Goal: Task Accomplishment & Management: Use online tool/utility

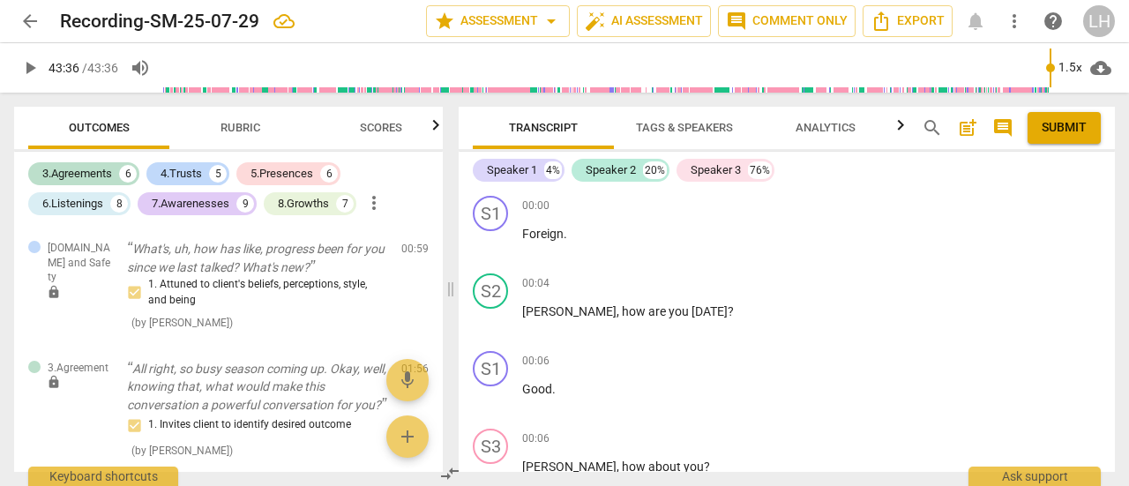
scroll to position [20791, 0]
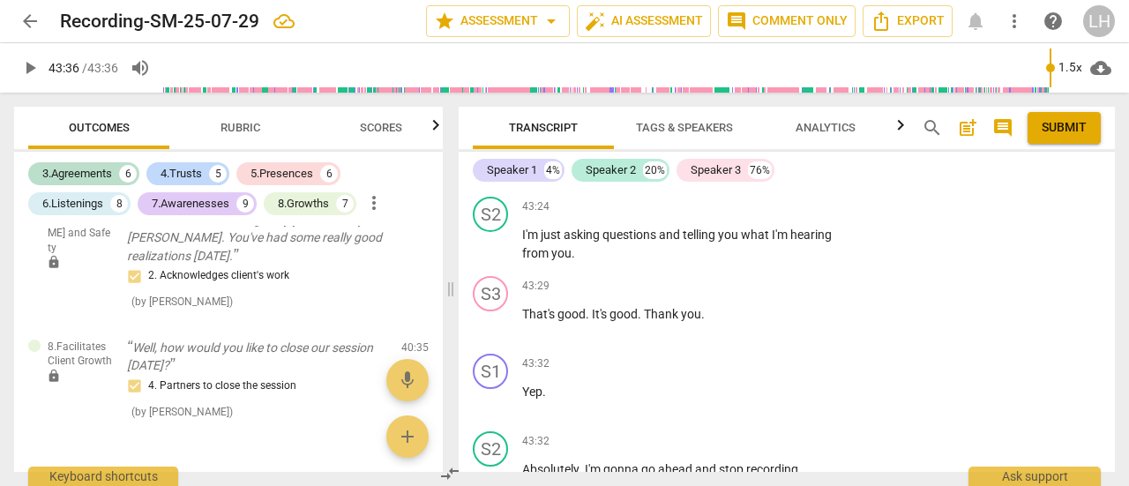
click at [71, 167] on div "3.Agreements" at bounding box center [77, 174] width 70 height 18
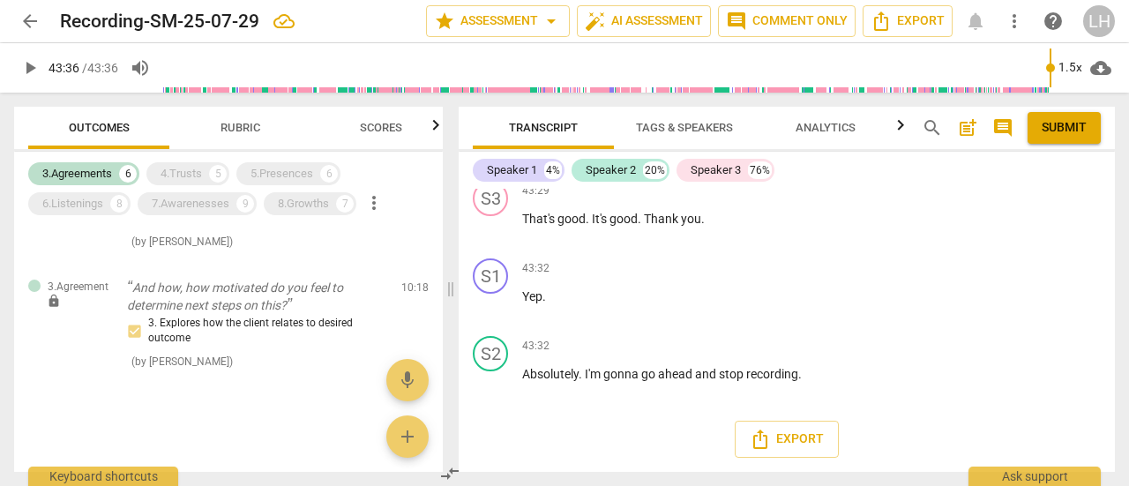
scroll to position [20688, 0]
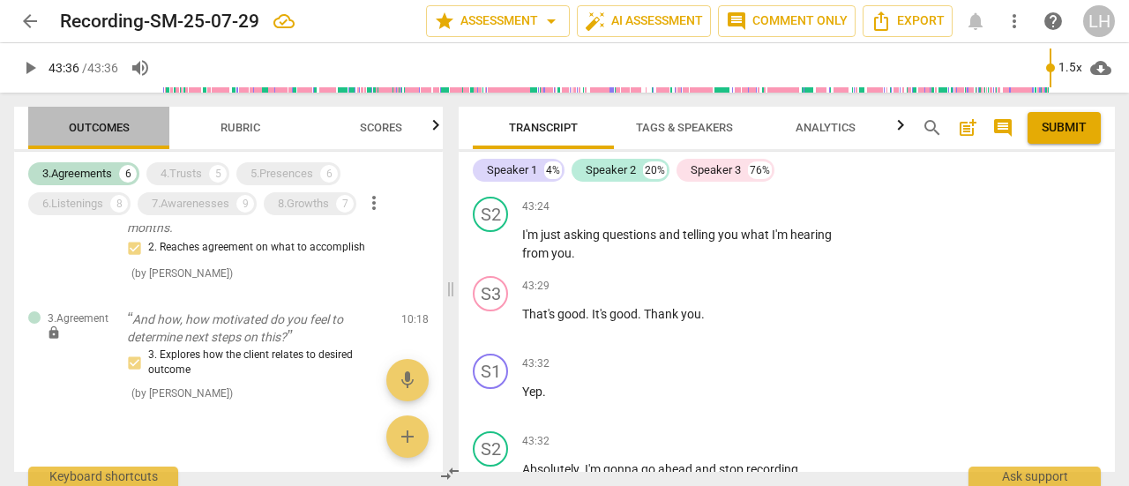
click at [95, 121] on span "Outcomes" at bounding box center [99, 127] width 61 height 13
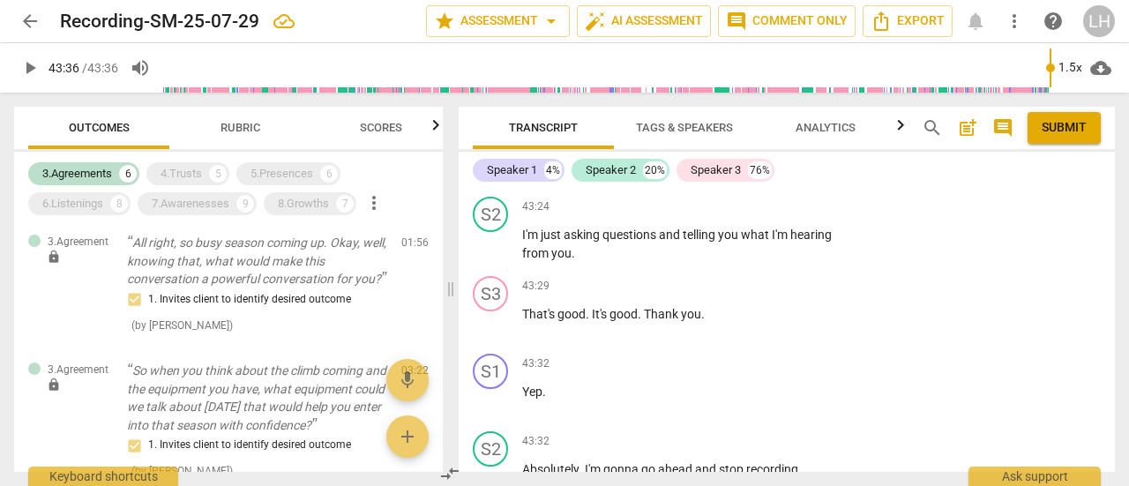
scroll to position [0, 0]
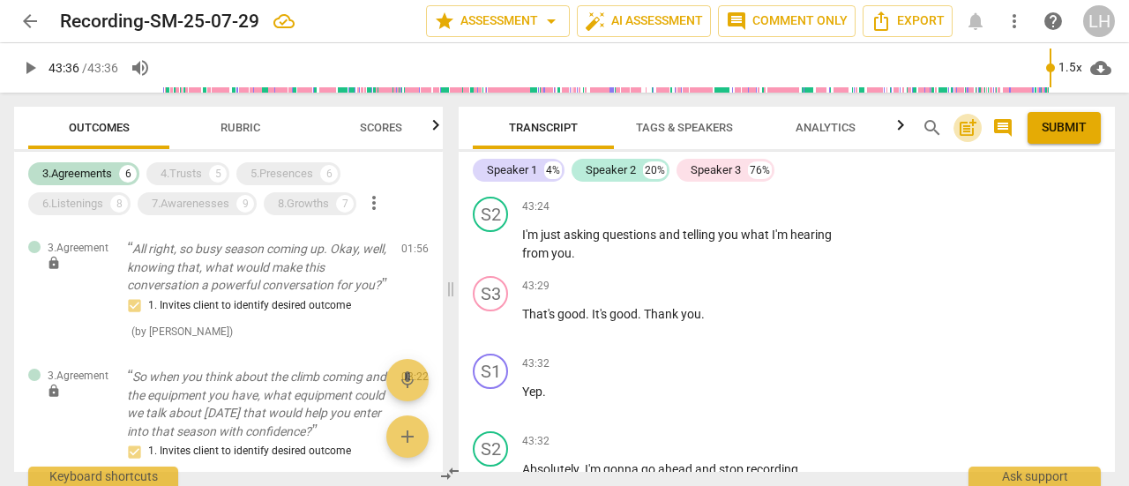
click at [963, 131] on span "post_add" at bounding box center [967, 127] width 21 height 21
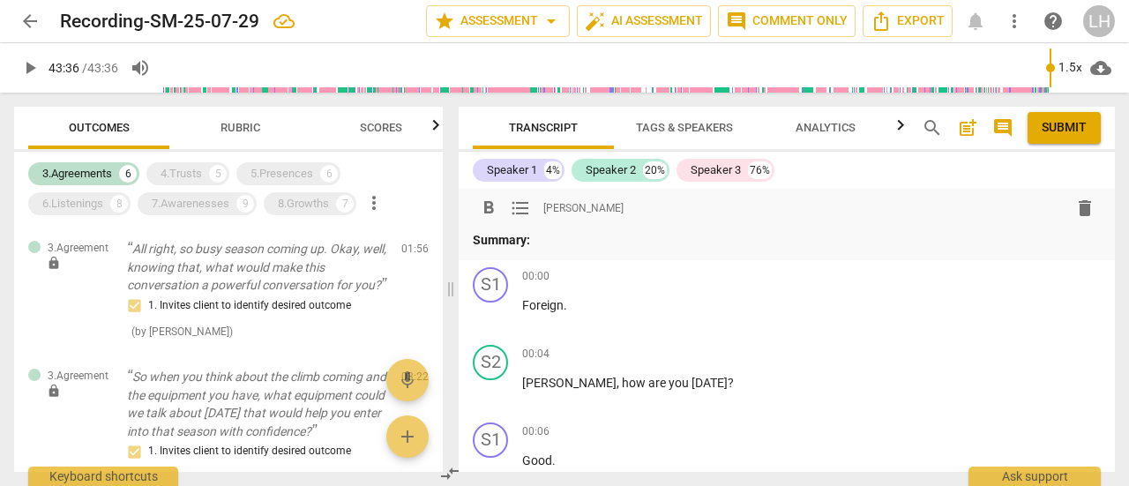
click at [575, 244] on p "Summary:" at bounding box center [787, 240] width 628 height 19
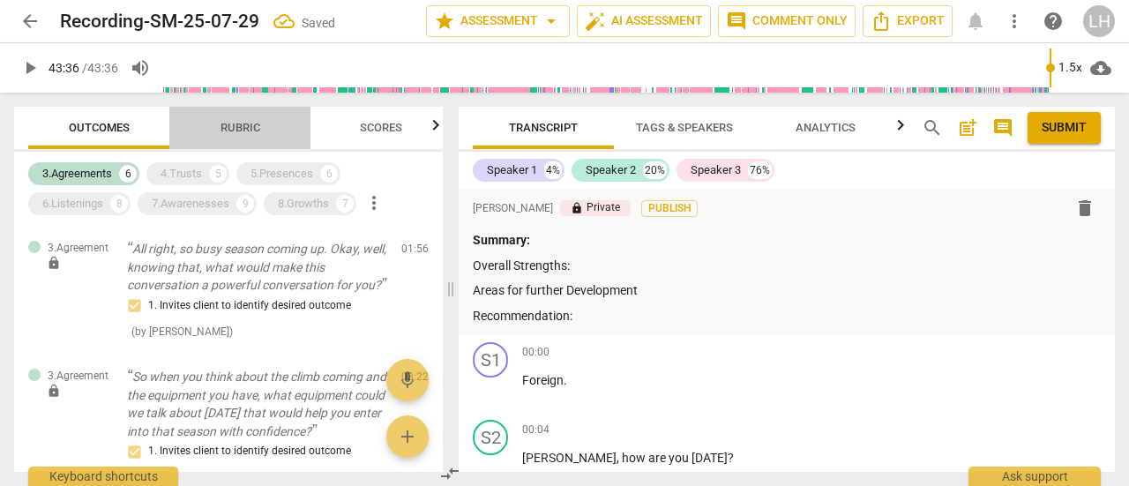
click at [235, 135] on span "Rubric" at bounding box center [240, 128] width 82 height 24
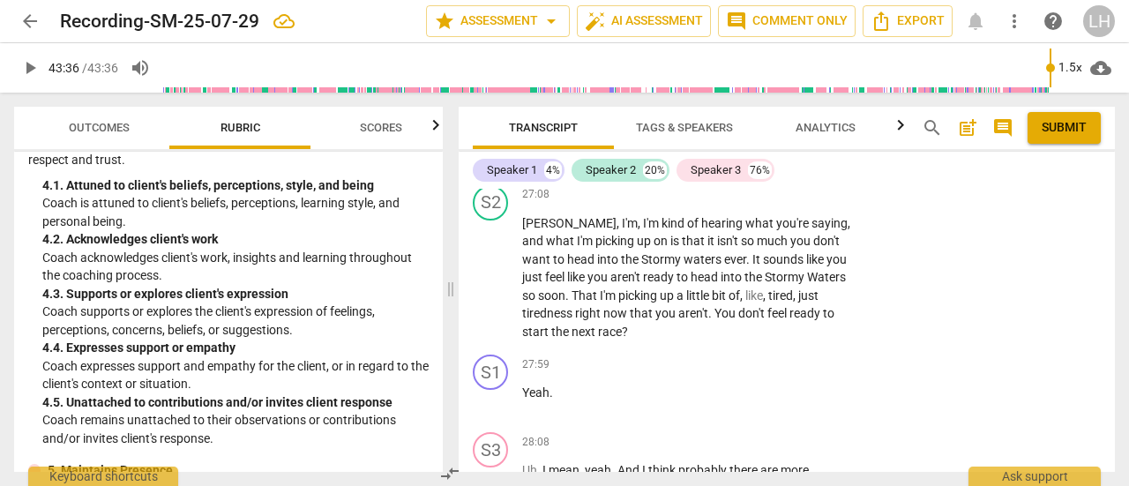
scroll to position [705, 0]
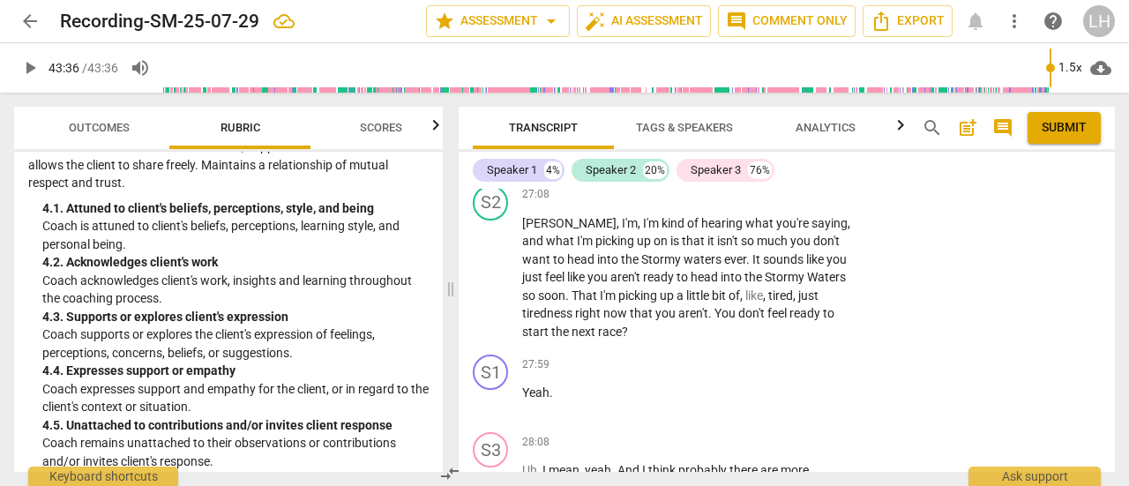
click at [105, 148] on button "Outcomes" at bounding box center [98, 128] width 141 height 42
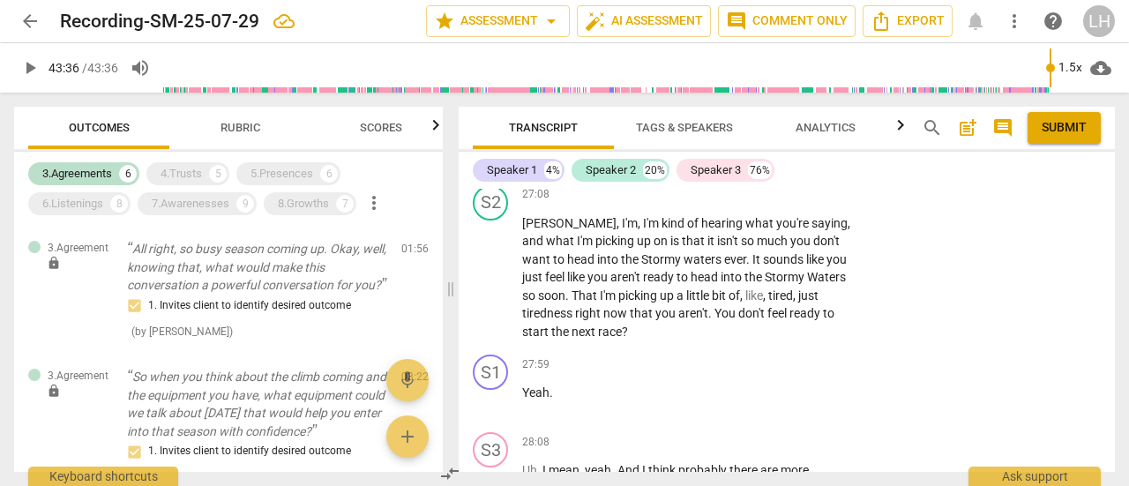
click at [784, 203] on p "Add competency" at bounding box center [803, 195] width 84 height 16
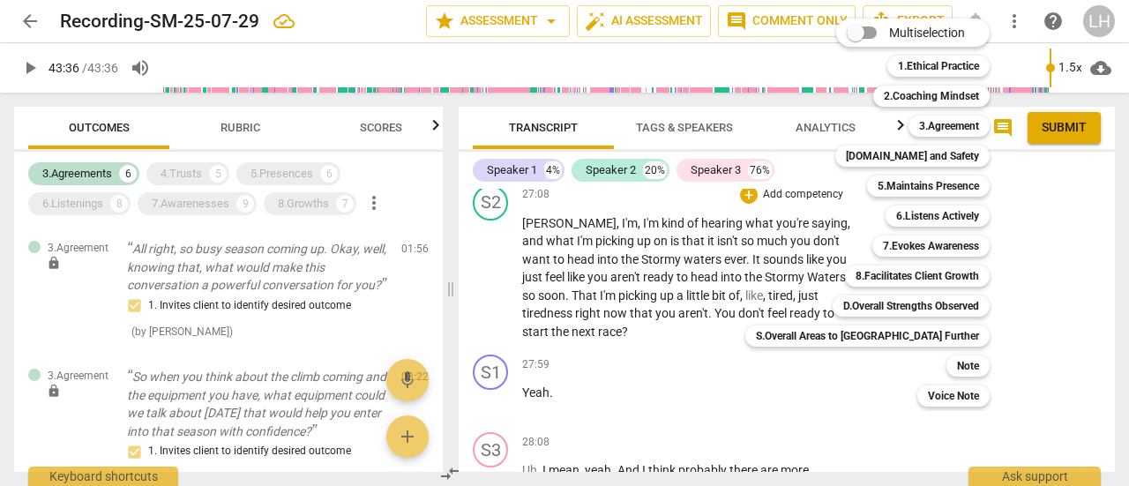
click at [897, 157] on b "[DOMAIN_NAME] and Safety" at bounding box center [912, 156] width 133 height 21
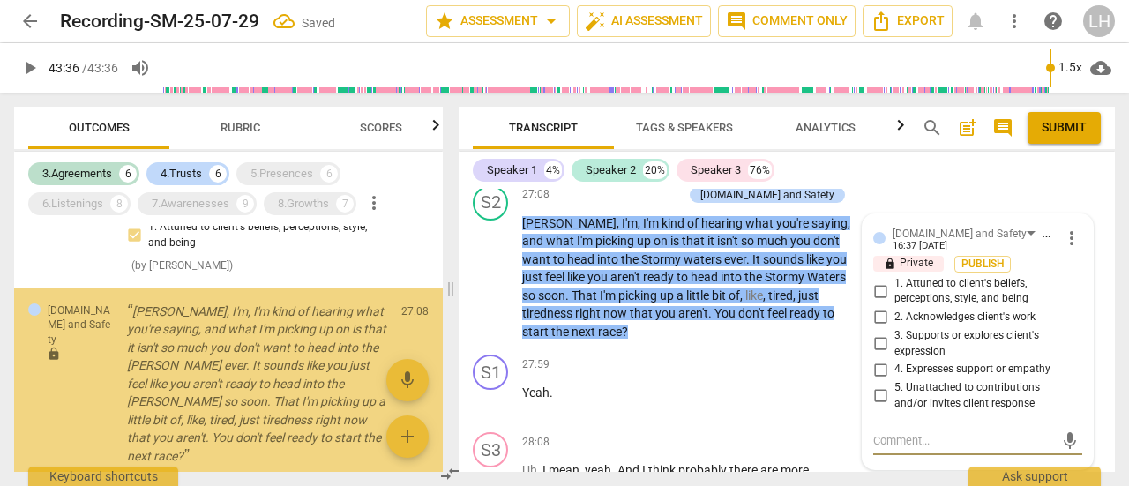
scroll to position [1127, 0]
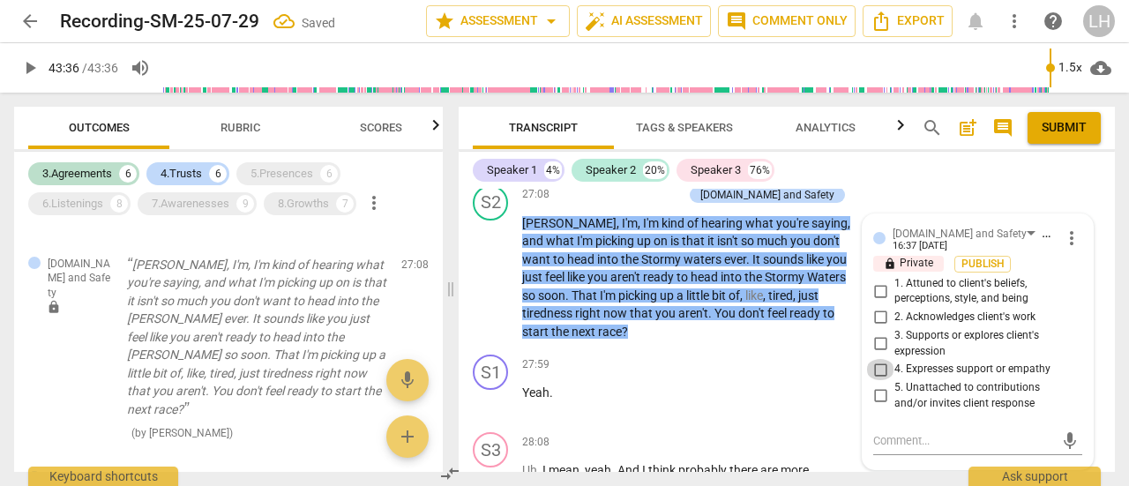
click at [874, 380] on input "4. Expresses support or empathy" at bounding box center [880, 369] width 28 height 21
checkbox input "true"
click at [878, 302] on input "1. Attuned to client's beliefs, perceptions, style, and being" at bounding box center [880, 290] width 28 height 21
checkbox input "true"
click at [878, 380] on input "4. Expresses support or empathy" at bounding box center [880, 369] width 28 height 21
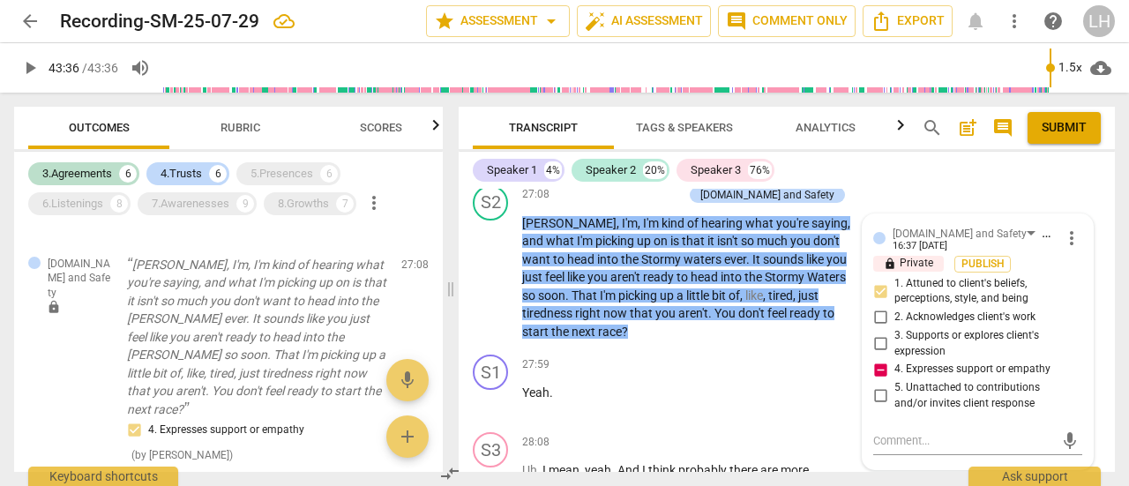
click at [877, 380] on input "4. Expresses support or empathy" at bounding box center [880, 369] width 28 height 21
checkbox input "false"
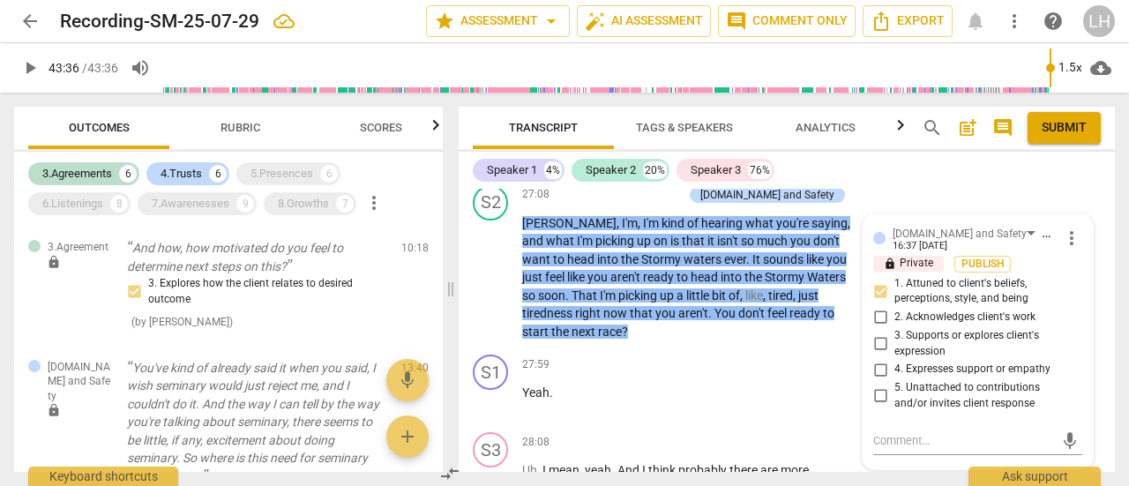
scroll to position [774, 0]
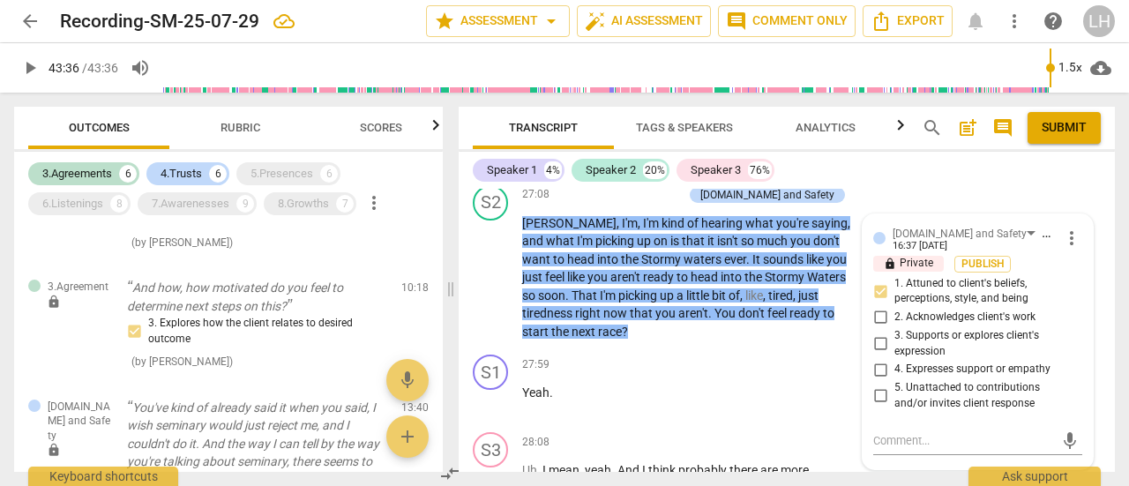
click at [116, 143] on button "Outcomes" at bounding box center [98, 128] width 141 height 42
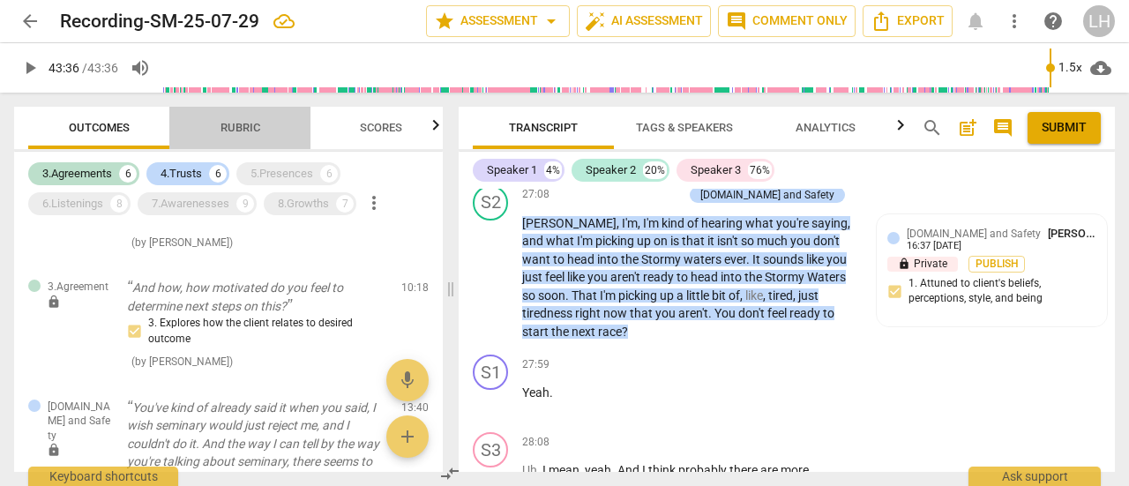
click at [225, 131] on span "Rubric" at bounding box center [240, 127] width 40 height 13
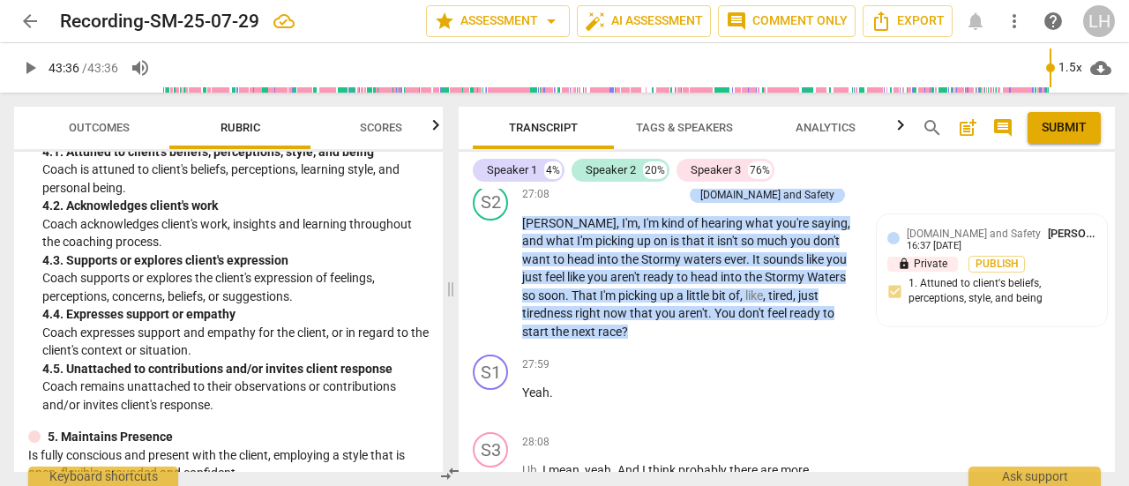
scroll to position [794, 0]
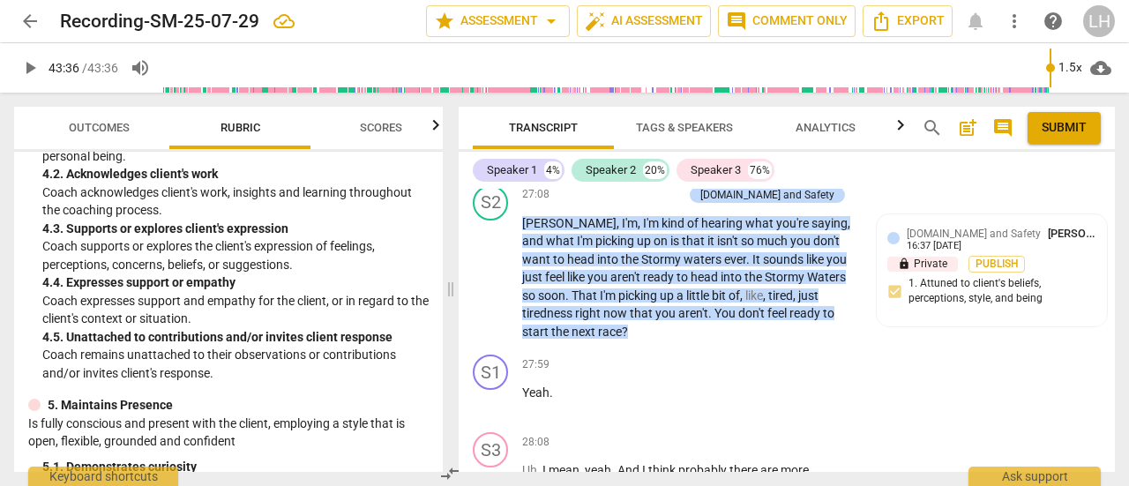
type input "2616"
